Goal: Navigation & Orientation: Find specific page/section

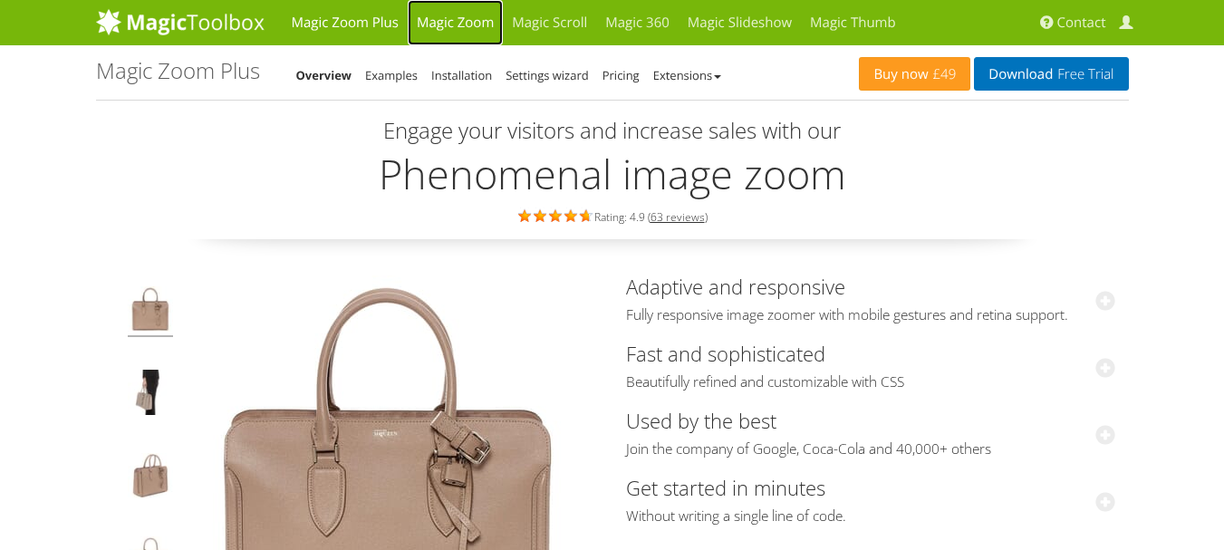
click at [432, 23] on link "Magic Zoom" at bounding box center [455, 22] width 95 height 45
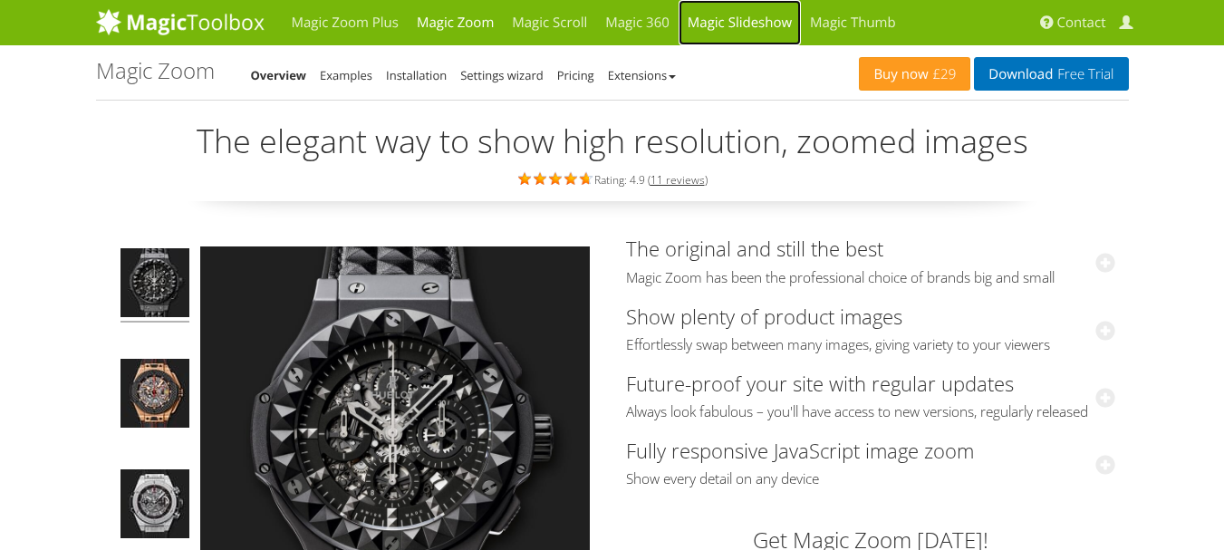
click at [738, 18] on link "Magic Slideshow" at bounding box center [739, 22] width 122 height 45
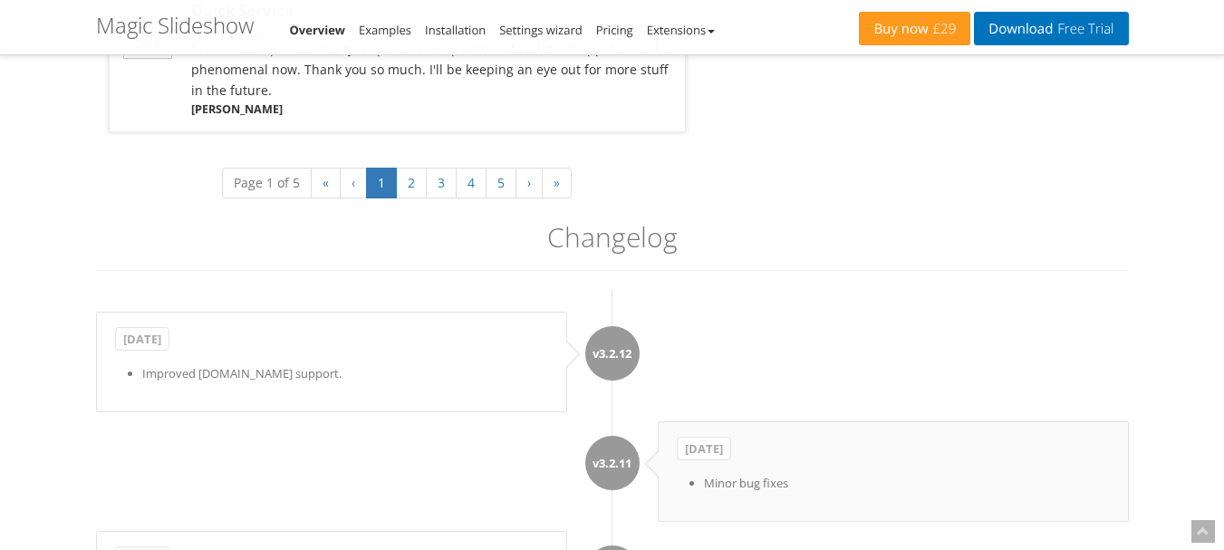
scroll to position [3208, 0]
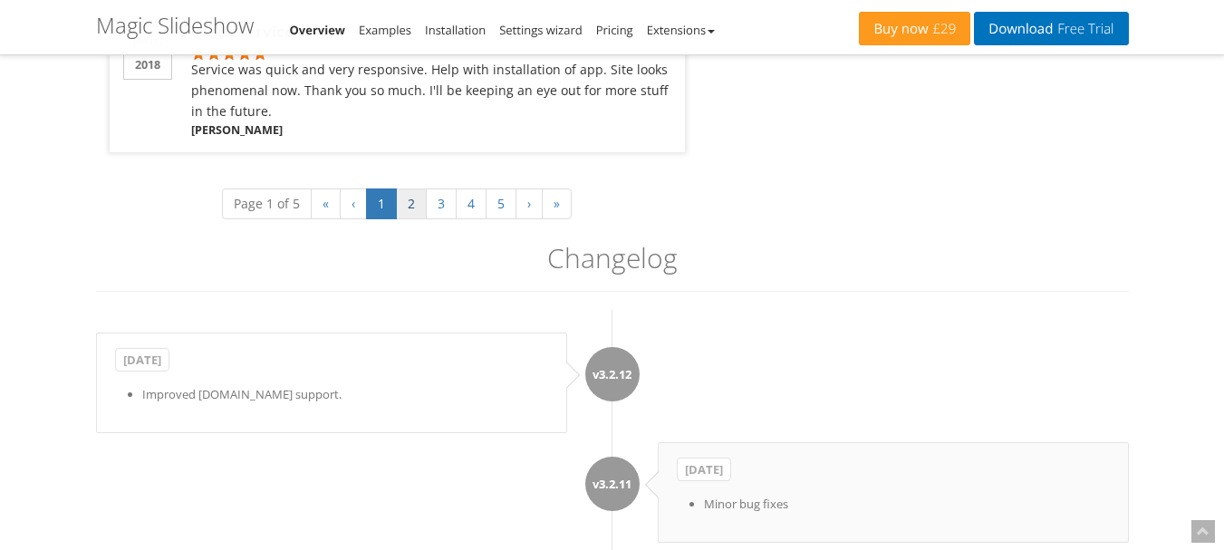
click at [400, 200] on link "2" at bounding box center [411, 203] width 31 height 31
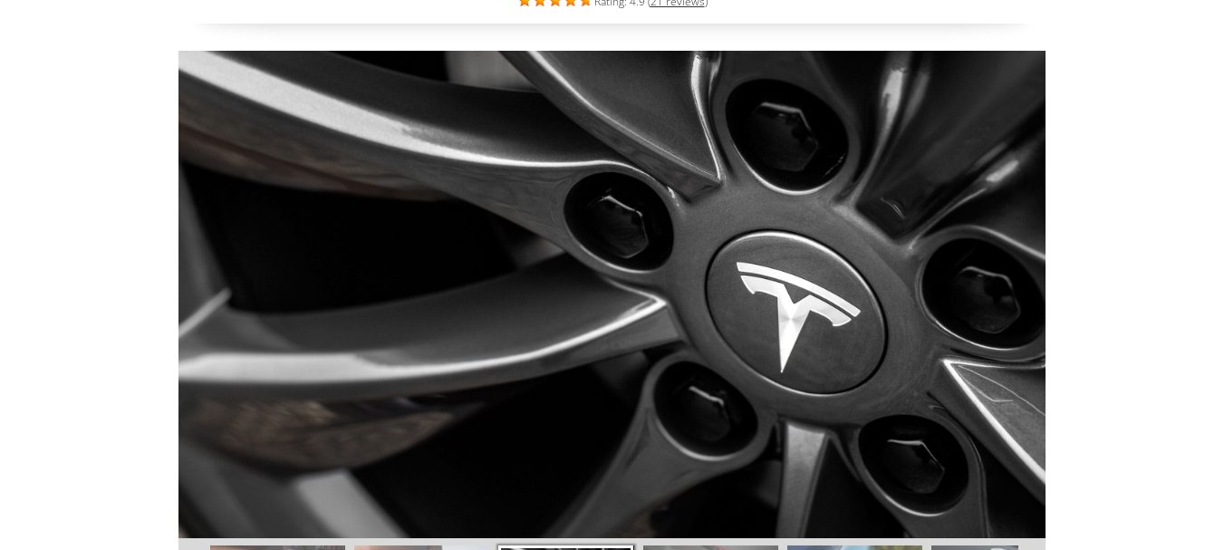
scroll to position [0, 0]
